Goal: Task Accomplishment & Management: Complete application form

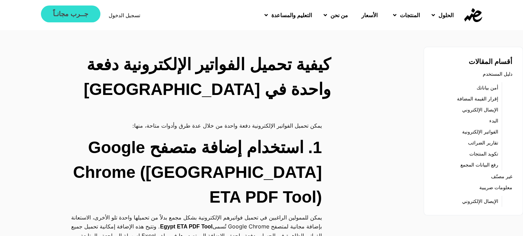
click at [77, 20] on link "جــرب مجانـاً" at bounding box center [70, 13] width 59 height 17
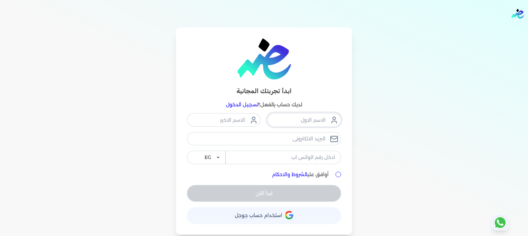
click at [302, 122] on input "text" at bounding box center [304, 119] width 74 height 13
type input "بسام"
click at [222, 116] on input "text" at bounding box center [224, 119] width 74 height 13
type input "شوقى"
click at [294, 135] on input "email" at bounding box center [264, 138] width 154 height 13
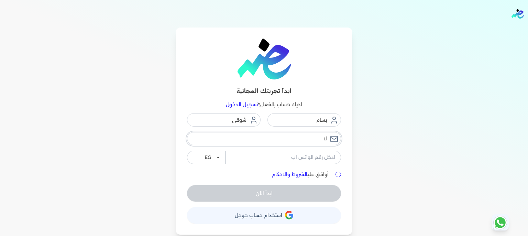
type input "ل"
type input "[EMAIL_ADDRESS][DOMAIN_NAME]"
click at [278, 156] on input "tel" at bounding box center [282, 157] width 115 height 13
type input "01550728189"
click at [341, 175] on div "ابدأ تجربتك المجانية لديك حساب بالفعل؟ تسجيل الدخول بسام شوقى bassamfox66@gmail…" at bounding box center [264, 130] width 176 height 207
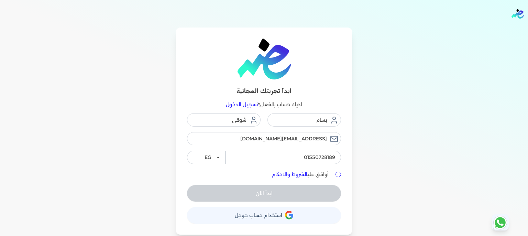
click at [336, 175] on input "أوافق علي الشروط والاحكام" at bounding box center [337, 173] width 5 height 5
checkbox input "true"
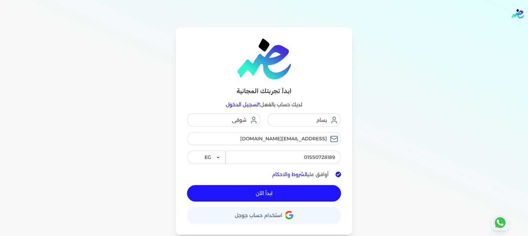
click at [294, 187] on button "ابدأ الآن" at bounding box center [264, 193] width 154 height 16
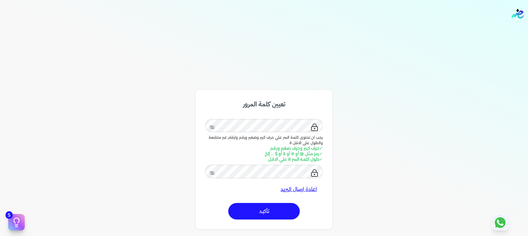
click at [275, 215] on button "تأكيد" at bounding box center [263, 211] width 71 height 16
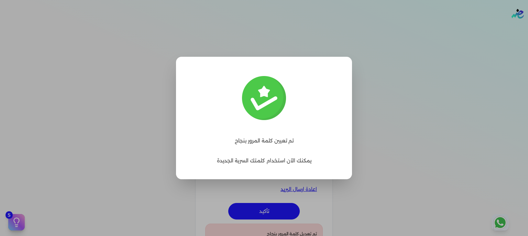
click at [377, 167] on label "Close" at bounding box center [264, 118] width 528 height 236
click at [323, 223] on input "Close" at bounding box center [323, 223] width 0 height 0
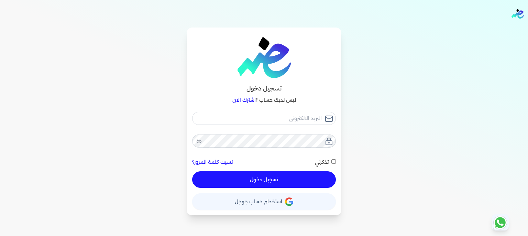
checkbox input "false"
type input "bassam"
checkbox input "false"
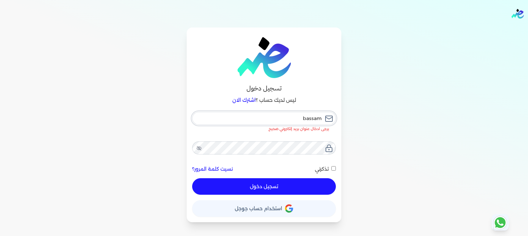
drag, startPoint x: 278, startPoint y: 117, endPoint x: 312, endPoint y: 117, distance: 34.7
click at [312, 117] on input "bassam" at bounding box center [264, 118] width 144 height 13
type input "b"
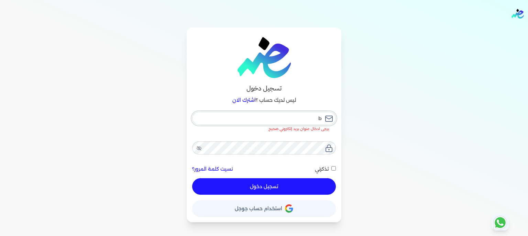
checkbox input "false"
type input "ba"
checkbox input "false"
type input "bas"
checkbox input "false"
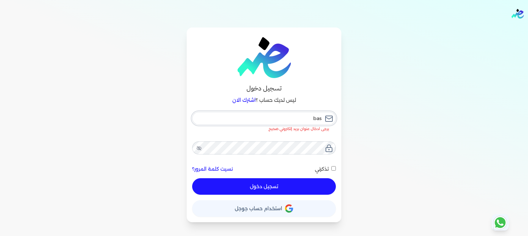
type input "bass"
checkbox input "false"
type input "bassa"
checkbox input "false"
type input "bassam"
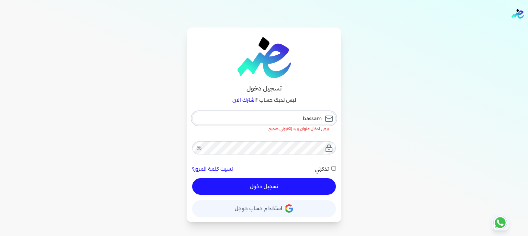
checkbox input "false"
type input "bassamf"
checkbox input "false"
type input "bassamfo"
checkbox input "false"
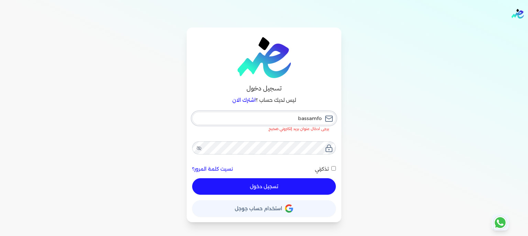
type input "bassamfox"
checkbox input "false"
type input "bassamfox6"
checkbox input "false"
type input "bassamfox66"
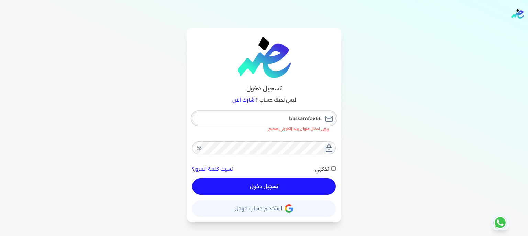
checkbox input "false"
type input "bassamfox66@"
checkbox input "false"
type input "bassamfox66@g"
checkbox input "false"
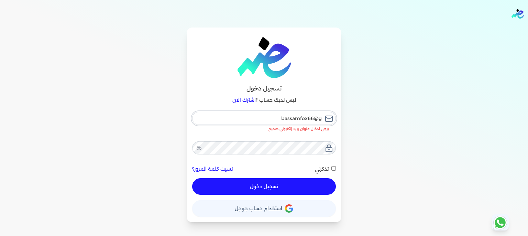
type input "bassamfox66@gm"
checkbox input "false"
type input "bassamfox66@gma"
checkbox input "false"
type input "bassamfox66@gmai"
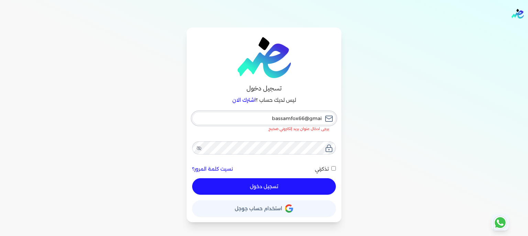
checkbox input "false"
type input "[EMAIL_ADDRESS]"
checkbox input "false"
type input "[EMAIL_ADDRESS]."
checkbox input "false"
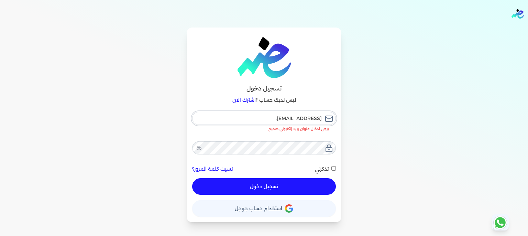
type input "bassamfox66@gmail.c"
checkbox input "false"
type input "[EMAIL_ADDRESS][DOMAIN_NAME]"
checkbox input "false"
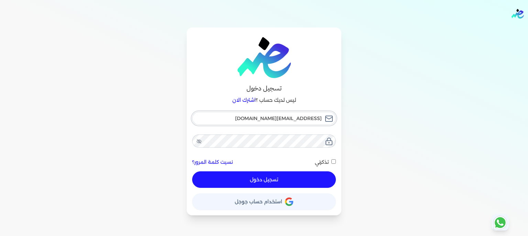
type input "[EMAIL_ADDRESS][DOMAIN_NAME]"
checkbox input "false"
type input "[EMAIL_ADDRESS][DOMAIN_NAME]"
click at [244, 180] on button "تسجيل دخول" at bounding box center [264, 179] width 144 height 16
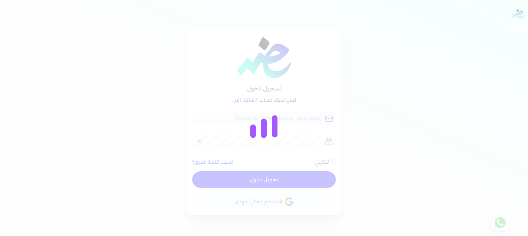
checkbox input "false"
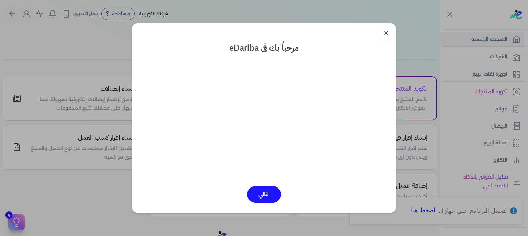
click at [254, 197] on button "التالي" at bounding box center [264, 194] width 34 height 16
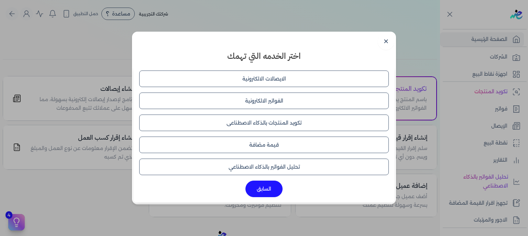
click at [270, 104] on button "الفواتير الالكترونية" at bounding box center [263, 100] width 249 height 16
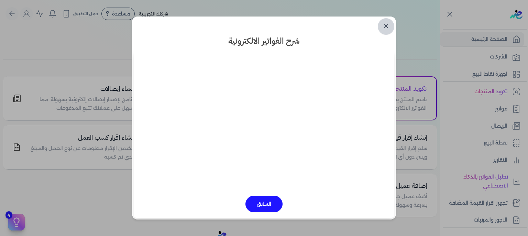
click at [383, 24] on link "✕" at bounding box center [386, 26] width 16 height 16
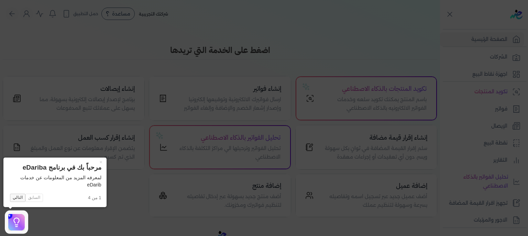
click at [21, 198] on button "التالي" at bounding box center [17, 197] width 15 height 8
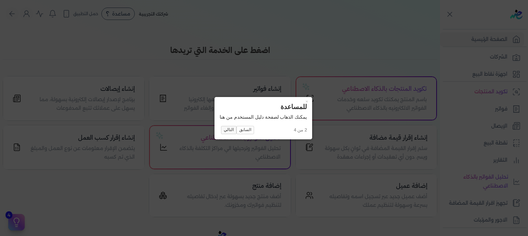
click at [231, 130] on button "التالي" at bounding box center [228, 130] width 15 height 8
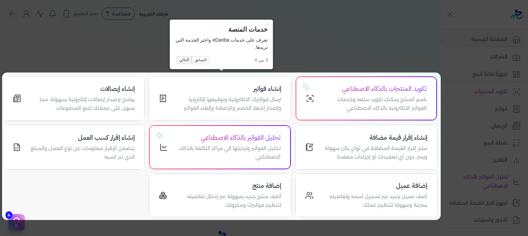
click at [181, 57] on button "التالي" at bounding box center [183, 60] width 15 height 8
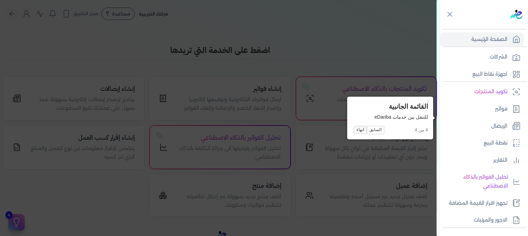
click at [364, 131] on button "انهاء" at bounding box center [360, 130] width 13 height 8
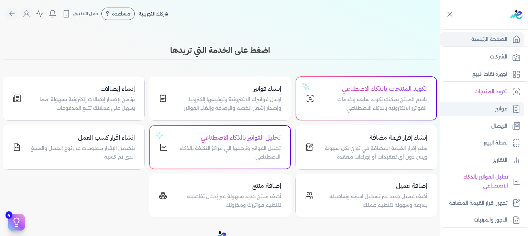
click at [491, 106] on link "فواتير" at bounding box center [482, 109] width 84 height 14
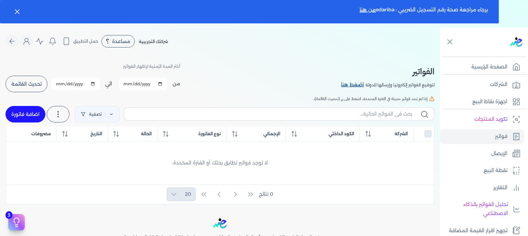
click at [345, 87] on link "اضغط هنا" at bounding box center [353, 85] width 24 height 8
